Goal: Task Accomplishment & Management: Complete application form

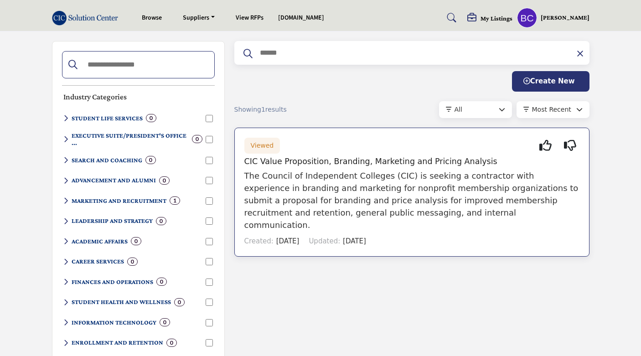
click at [391, 198] on p "The Council of Independent Colleges (CIC) is seeking a contractor with experien…" at bounding box center [411, 200] width 335 height 62
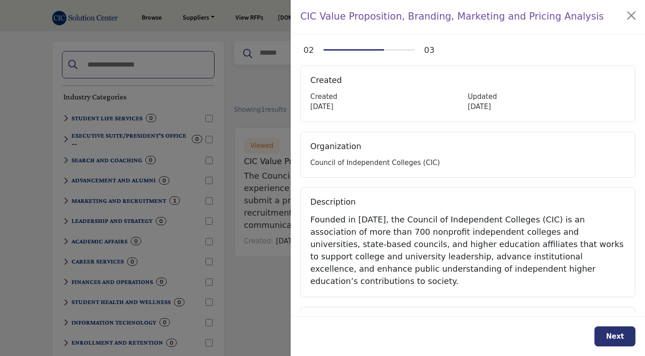
scroll to position [93, 0]
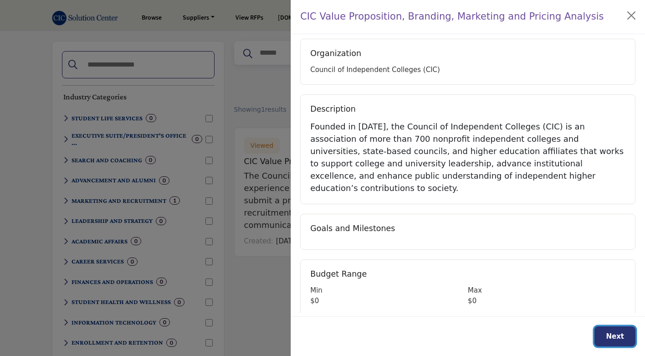
click at [621, 339] on span "Next" at bounding box center [615, 336] width 18 height 8
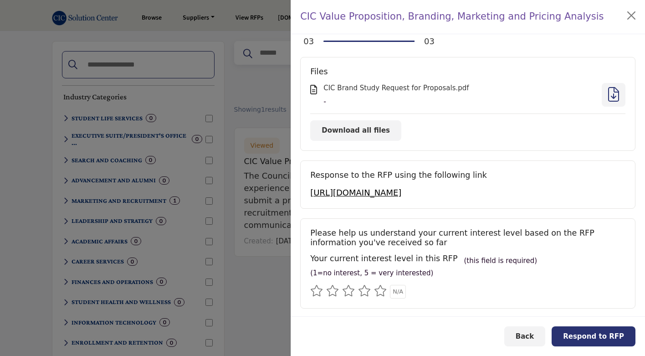
scroll to position [14, 0]
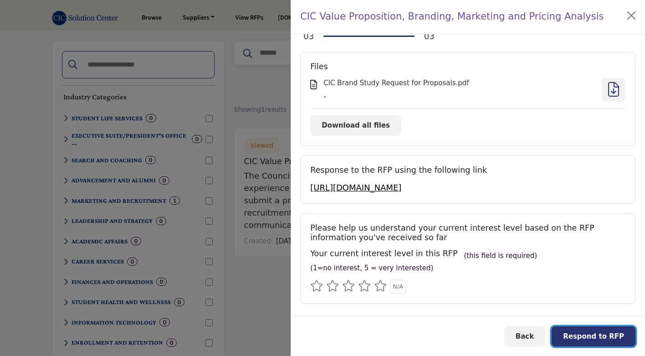
click at [607, 341] on button "Respond to RFP" at bounding box center [594, 336] width 84 height 21
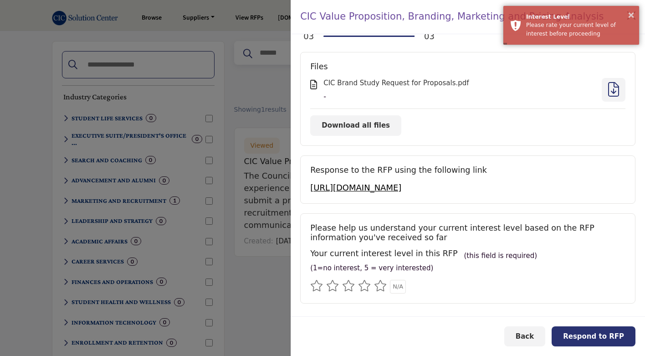
click at [383, 287] on icon at bounding box center [380, 285] width 13 height 11
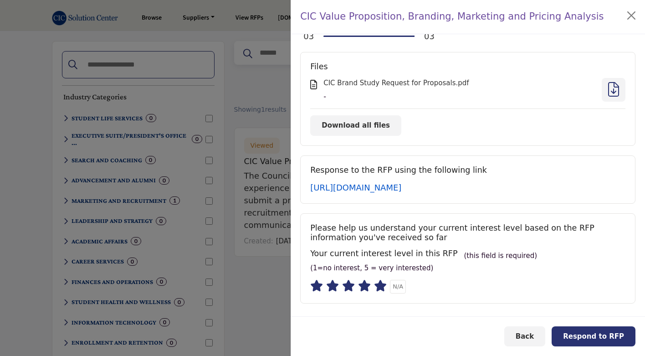
click at [399, 189] on link "[URL][DOMAIN_NAME]" at bounding box center [355, 188] width 91 height 10
